Goal: Entertainment & Leisure: Consume media (video, audio)

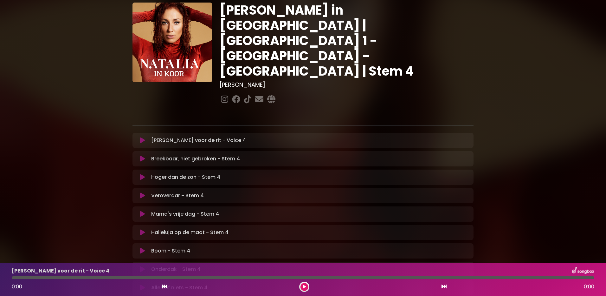
scroll to position [32, 0]
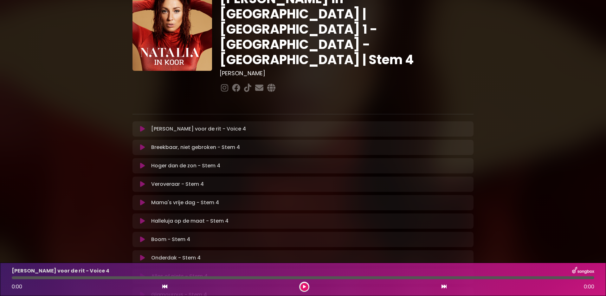
click at [145, 132] on icon at bounding box center [142, 129] width 5 height 6
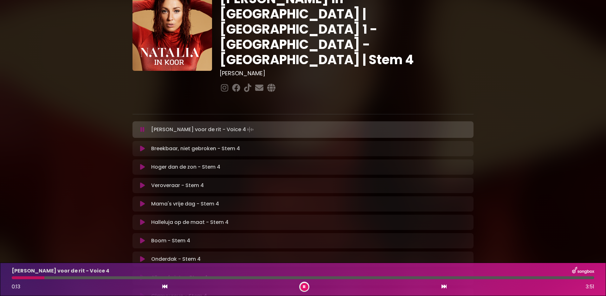
click at [145, 133] on icon at bounding box center [142, 129] width 4 height 6
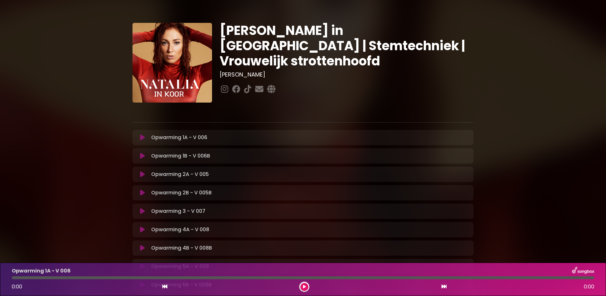
click at [145, 140] on icon at bounding box center [142, 137] width 5 height 6
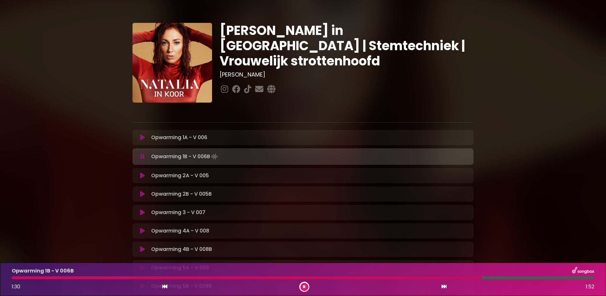
click at [148, 179] on button at bounding box center [142, 175] width 12 height 6
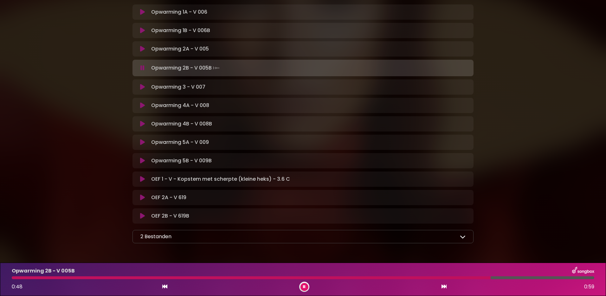
scroll to position [127, 0]
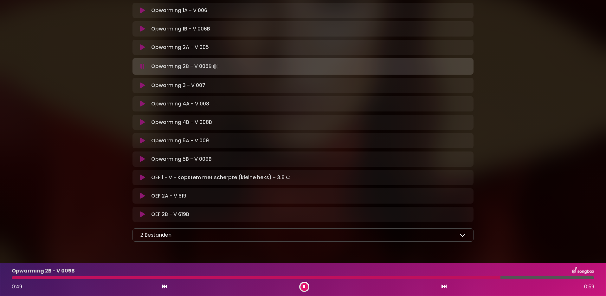
click at [145, 88] on icon at bounding box center [142, 85] width 5 height 6
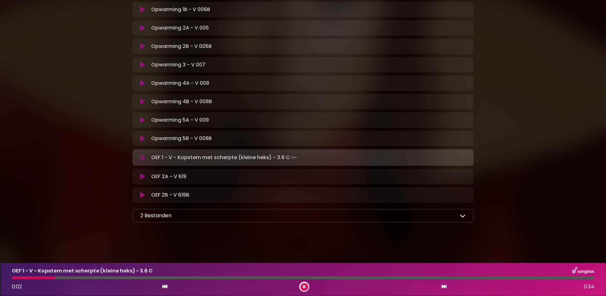
scroll to position [249, 0]
click at [459, 209] on div "2 Bestanden Korte uitleg OPWARMING - Natalia In Koor.pdf Uitleg oefeningen geas…" at bounding box center [303, 215] width 341 height 13
click at [460, 212] on icon at bounding box center [463, 215] width 6 height 6
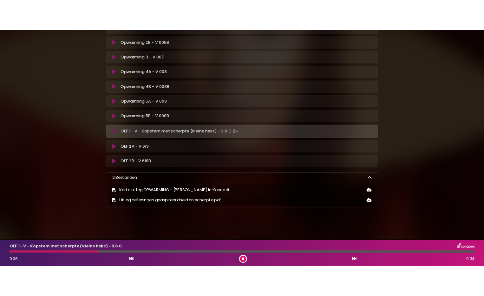
scroll to position [281, 0]
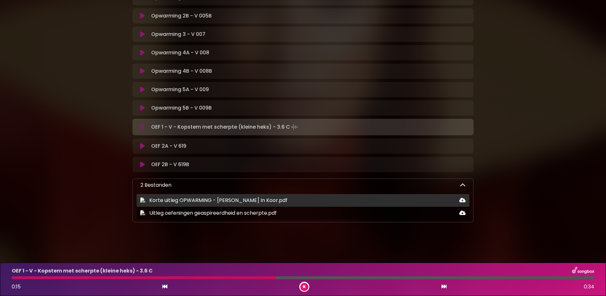
click at [194, 196] on span "Korte uitleg OPWARMING - Natalia In Koor.pdf" at bounding box center [218, 199] width 138 height 7
click at [146, 197] on icon at bounding box center [142, 199] width 5 height 5
click at [459, 197] on icon at bounding box center [462, 199] width 6 height 5
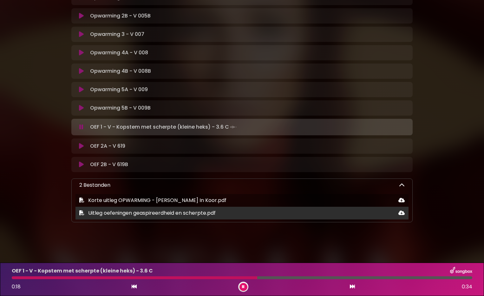
click at [398, 210] on icon at bounding box center [401, 212] width 6 height 5
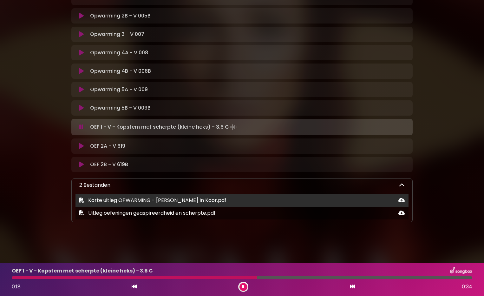
click at [398, 197] on icon at bounding box center [401, 199] width 6 height 5
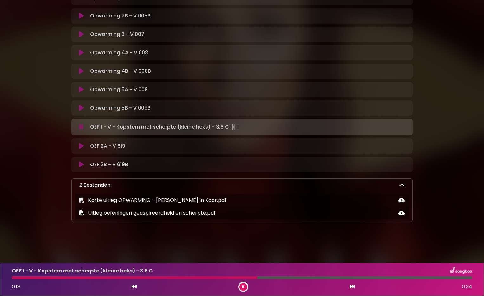
click at [83, 124] on icon at bounding box center [81, 127] width 4 height 6
click at [84, 124] on icon at bounding box center [81, 127] width 5 height 6
click at [244, 284] on icon at bounding box center [243, 286] width 3 height 4
click at [243, 284] on icon at bounding box center [243, 286] width 3 height 4
drag, startPoint x: 80, startPoint y: 97, endPoint x: 83, endPoint y: 97, distance: 3.8
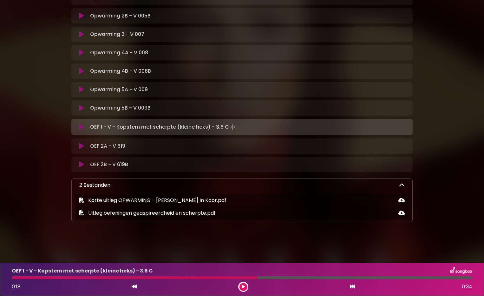
click at [81, 124] on button at bounding box center [81, 127] width 12 height 6
click at [84, 124] on icon at bounding box center [81, 127] width 5 height 6
click at [246, 283] on button at bounding box center [243, 287] width 8 height 8
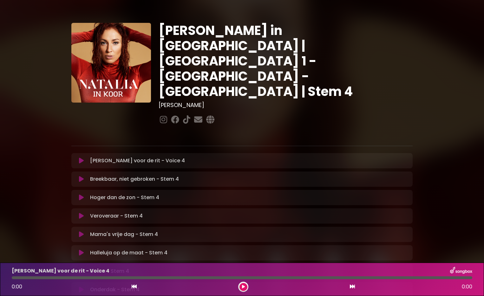
click at [83, 164] on icon at bounding box center [81, 160] width 5 height 6
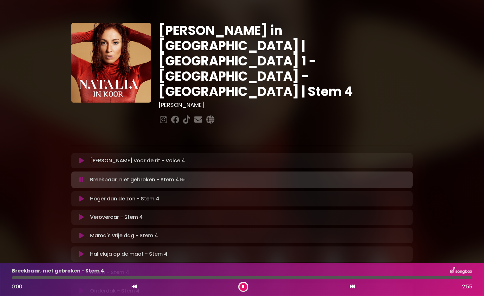
drag, startPoint x: 455, startPoint y: 271, endPoint x: 5, endPoint y: 274, distance: 450.3
click at [5, 274] on div "Breekbaar, niet gebroken - Stem 4 0:00 2:55" at bounding box center [242, 278] width 484 height 33
click at [84, 164] on icon at bounding box center [81, 160] width 5 height 6
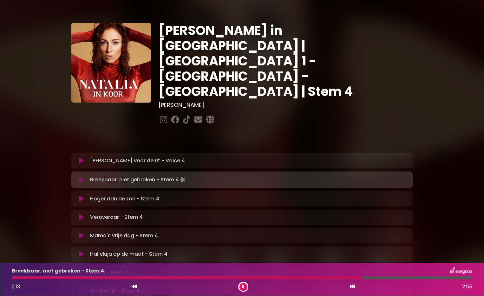
click at [83, 183] on icon at bounding box center [81, 179] width 4 height 6
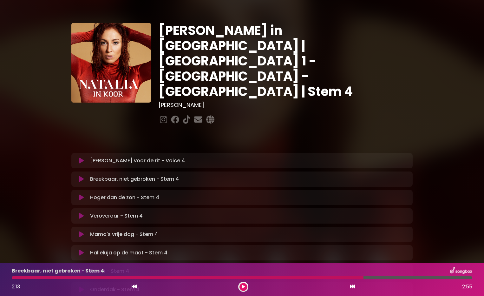
click at [84, 182] on icon at bounding box center [81, 179] width 5 height 6
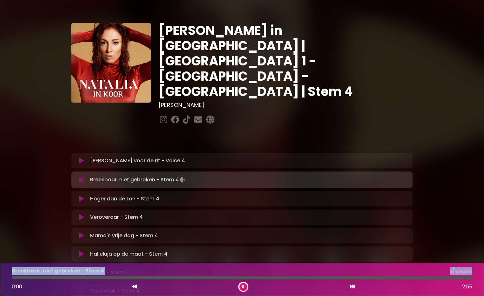
drag, startPoint x: 365, startPoint y: 272, endPoint x: 16, endPoint y: 272, distance: 348.8
click at [16, 276] on div at bounding box center [242, 277] width 468 height 3
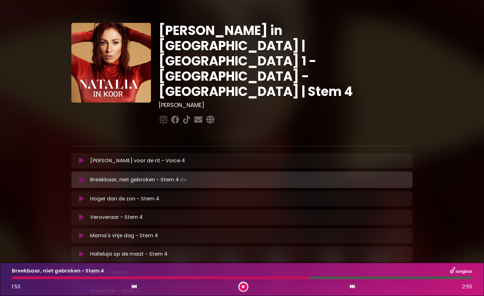
click at [241, 285] on button at bounding box center [243, 287] width 8 height 8
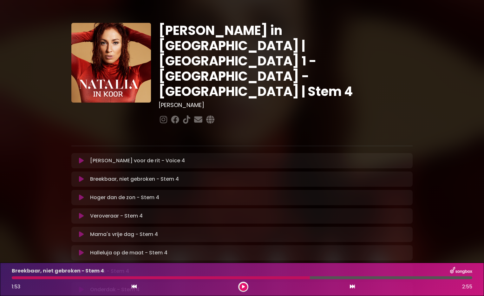
click at [241, 285] on button at bounding box center [243, 287] width 8 height 8
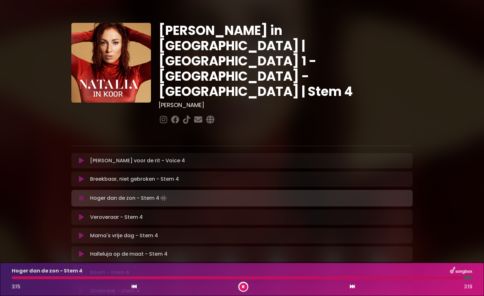
drag, startPoint x: 455, startPoint y: 273, endPoint x: 444, endPoint y: 274, distance: 11.4
click at [444, 274] on div "Hoger dan de zon - Stem 4 3:15 3:19" at bounding box center [242, 278] width 468 height 25
drag, startPoint x: 444, startPoint y: 272, endPoint x: 432, endPoint y: 275, distance: 12.4
click at [432, 275] on div "Hoger dan de zon - Stem 4 3:03 3:19" at bounding box center [242, 278] width 468 height 25
drag, startPoint x: 432, startPoint y: 275, endPoint x: 417, endPoint y: 279, distance: 15.9
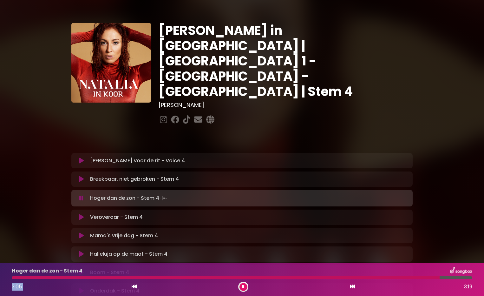
click at [417, 279] on div "Hoger dan de zon - Stem 4 3:05 3:19" at bounding box center [242, 278] width 468 height 25
drag, startPoint x: 417, startPoint y: 279, endPoint x: 405, endPoint y: 273, distance: 13.1
click at [405, 276] on div at bounding box center [242, 277] width 460 height 3
click at [346, 274] on div "Hoger dan de zon - Stem 4 2:25 3:19" at bounding box center [242, 278] width 468 height 25
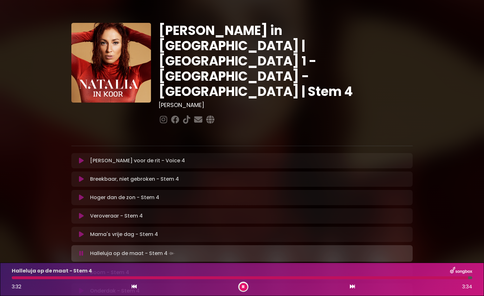
click at [242, 283] on button at bounding box center [243, 287] width 8 height 8
